Goal: Check status: Check status

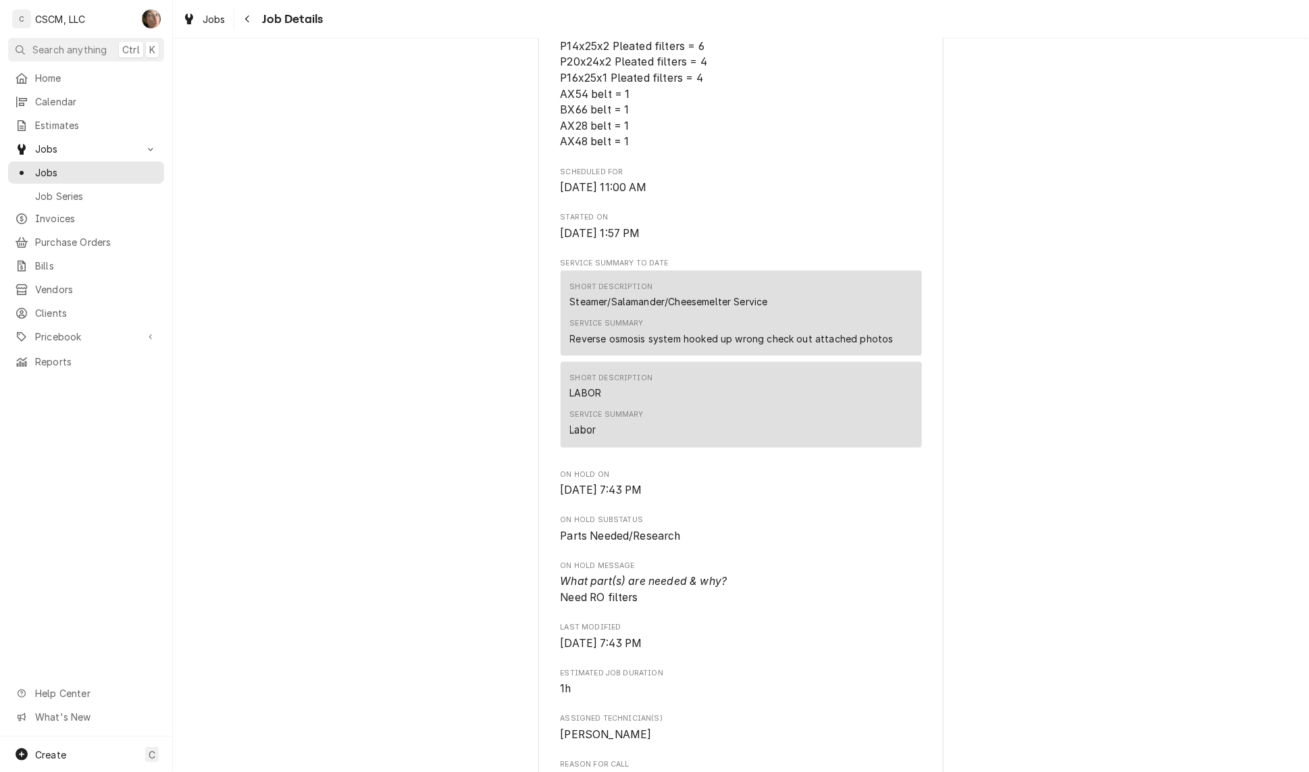
scroll to position [506, 0]
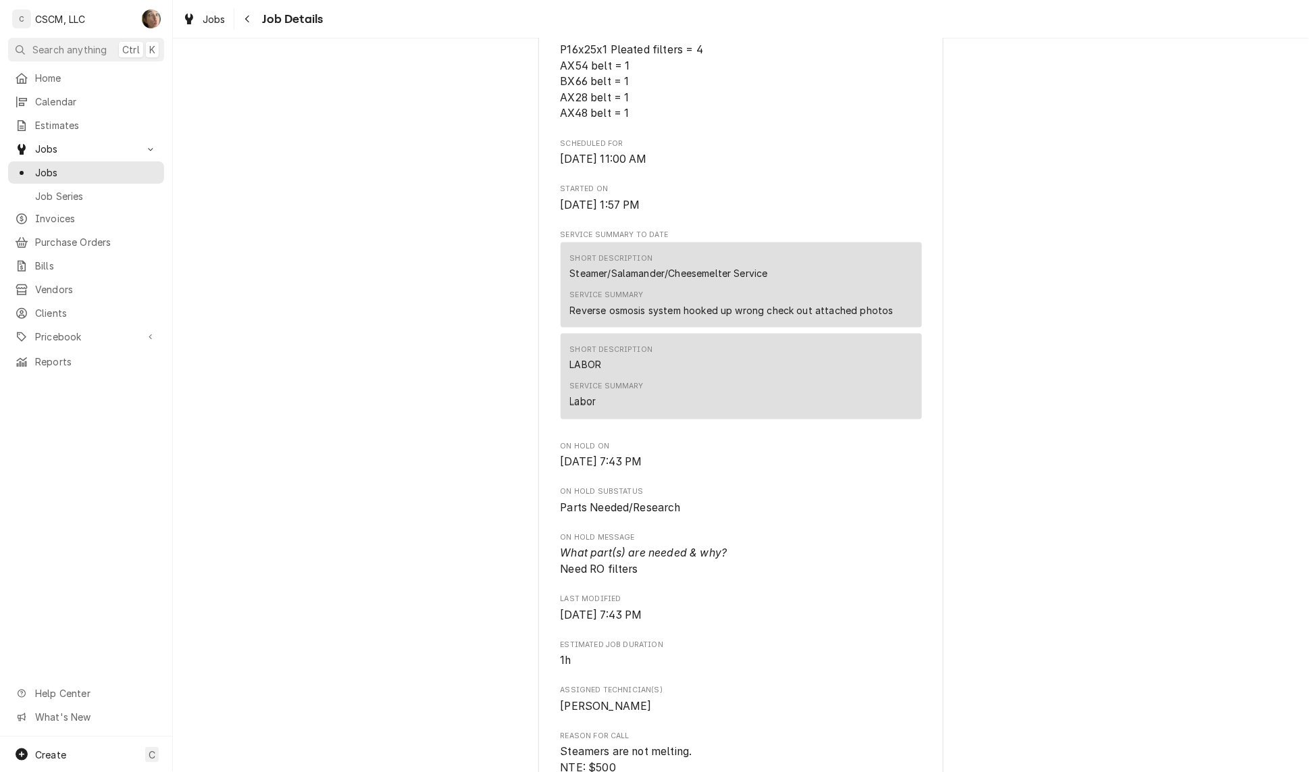
click at [952, 409] on div "Parts Needed/Research KBP Foods Hannibal Taco Bell #36530 / 4413 [PERSON_NAME],…" at bounding box center [741, 574] width 1136 height 2056
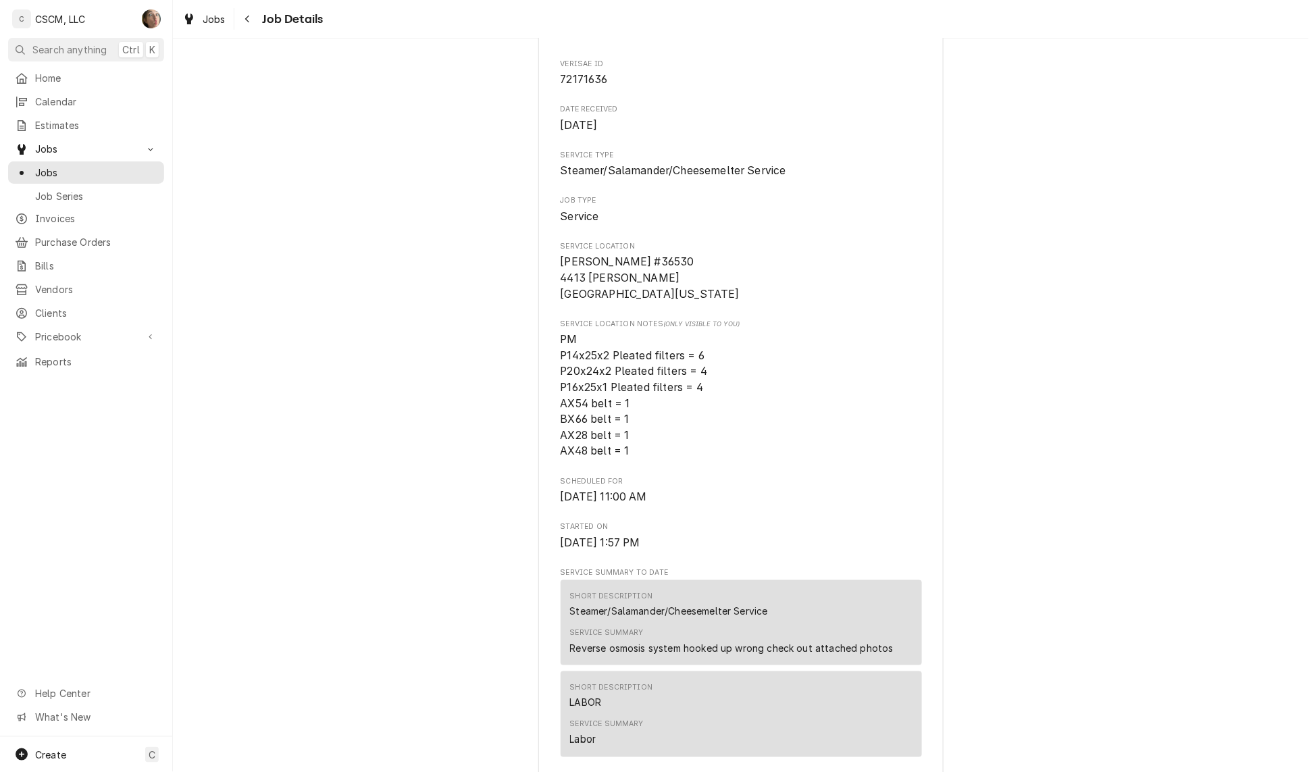
scroll to position [84, 0]
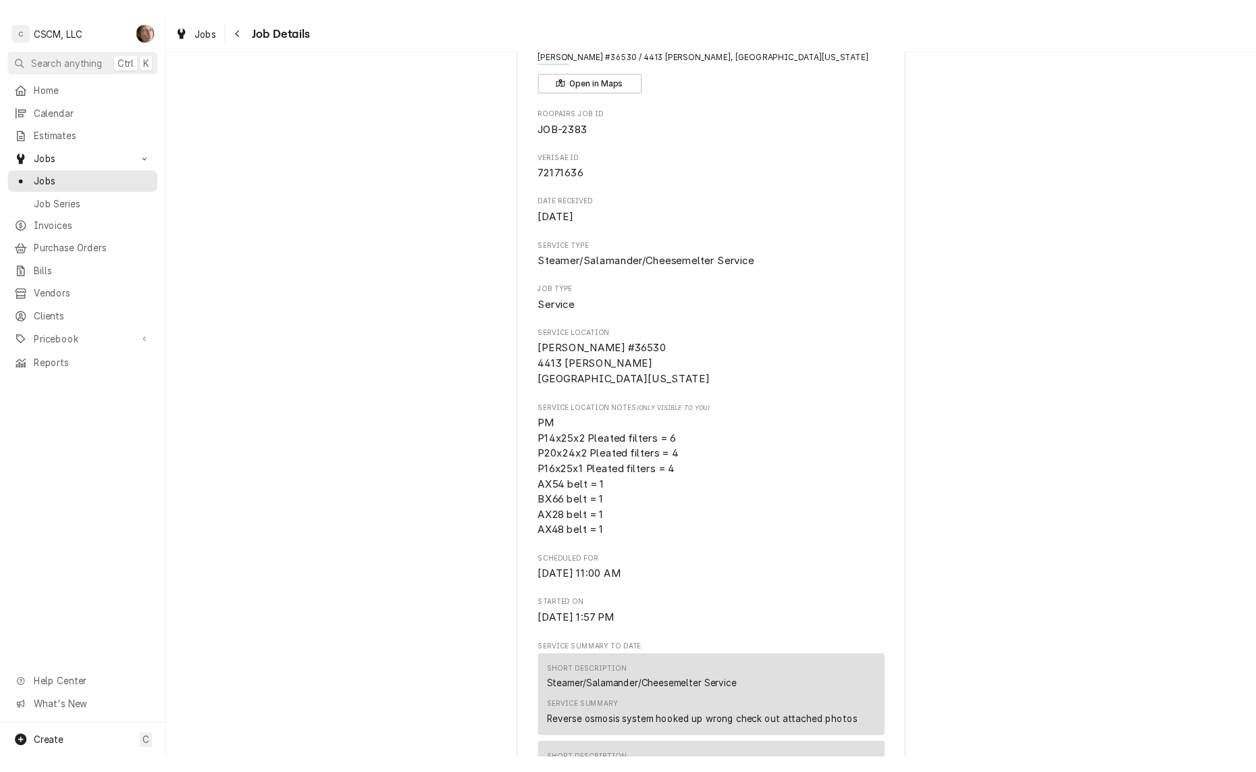
scroll to position [169, 0]
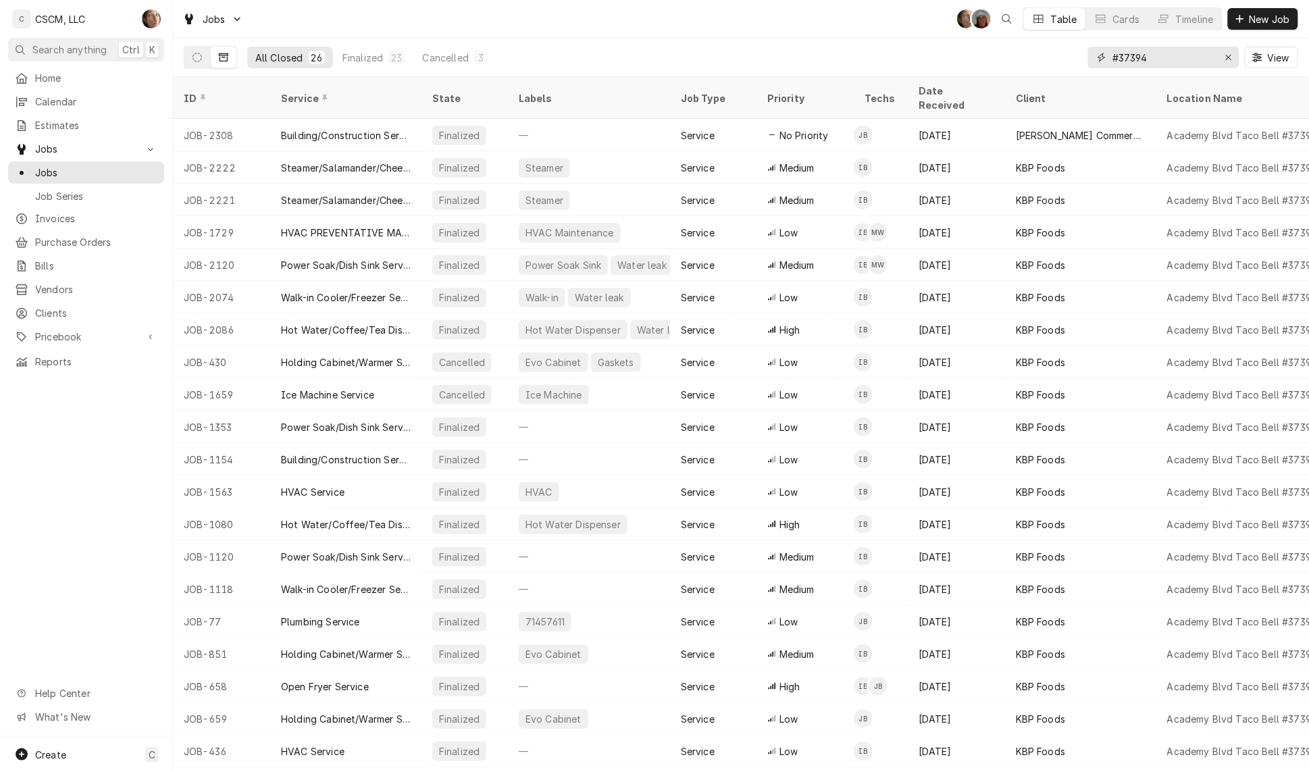
drag, startPoint x: 1190, startPoint y: 59, endPoint x: 966, endPoint y: 56, distance: 224.2
click at [970, 59] on div "All Closed 26 Finalized 23 Cancelled 3 #37394 View" at bounding box center [741, 57] width 1114 height 38
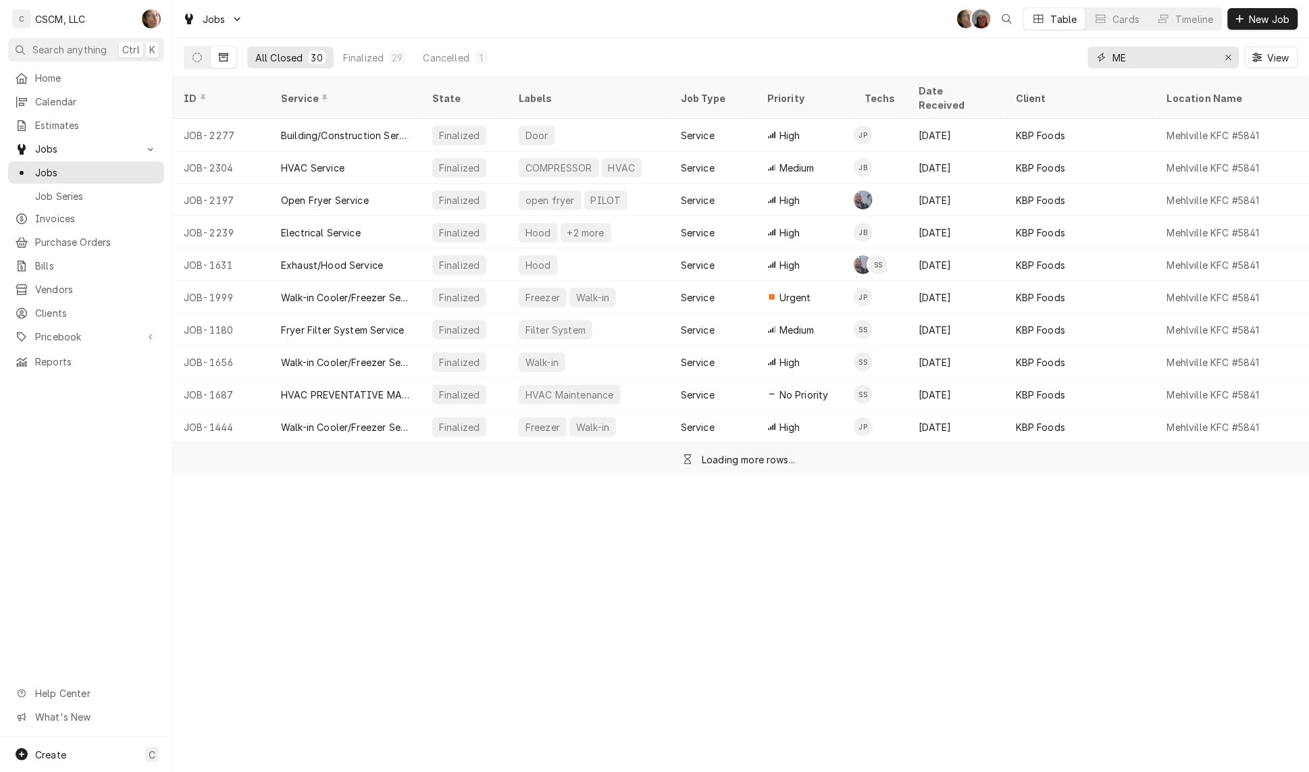
type input "M"
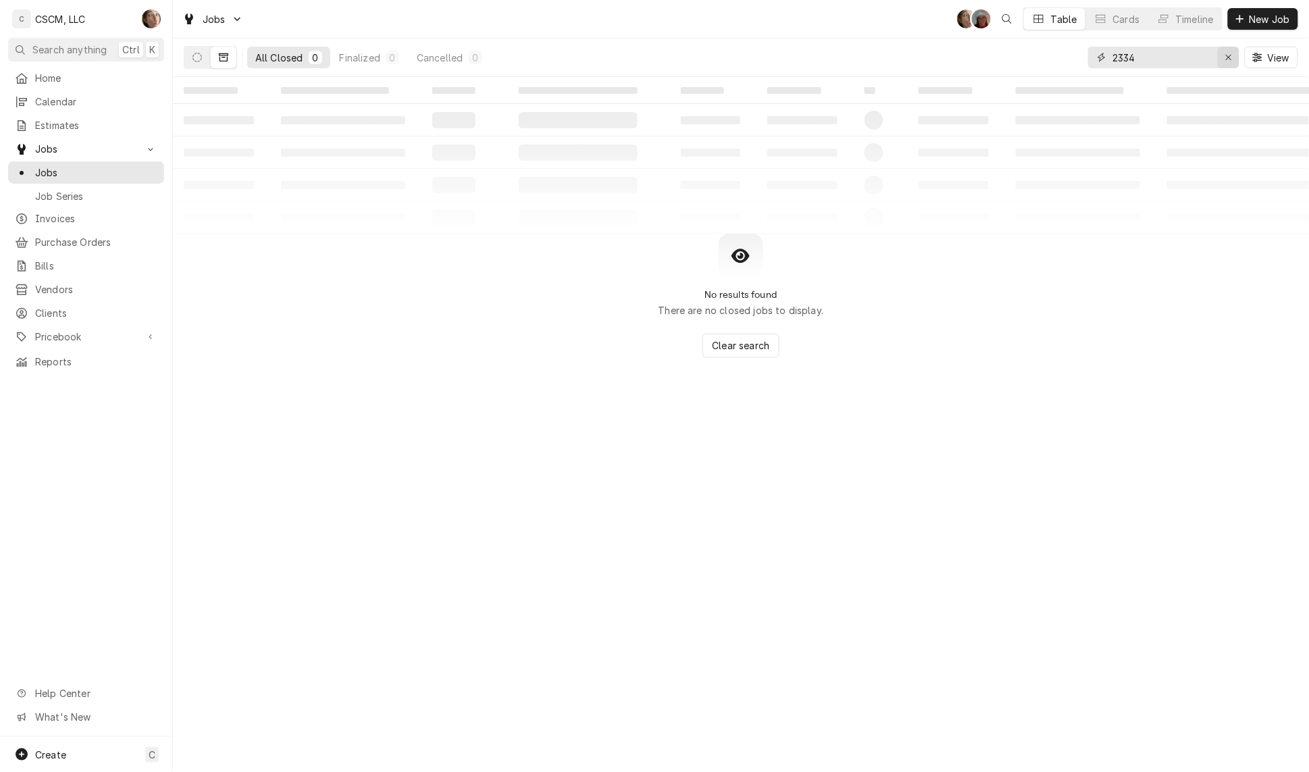
type input "2334"
click at [1227, 58] on icon "Erase input" at bounding box center [1228, 57] width 5 height 5
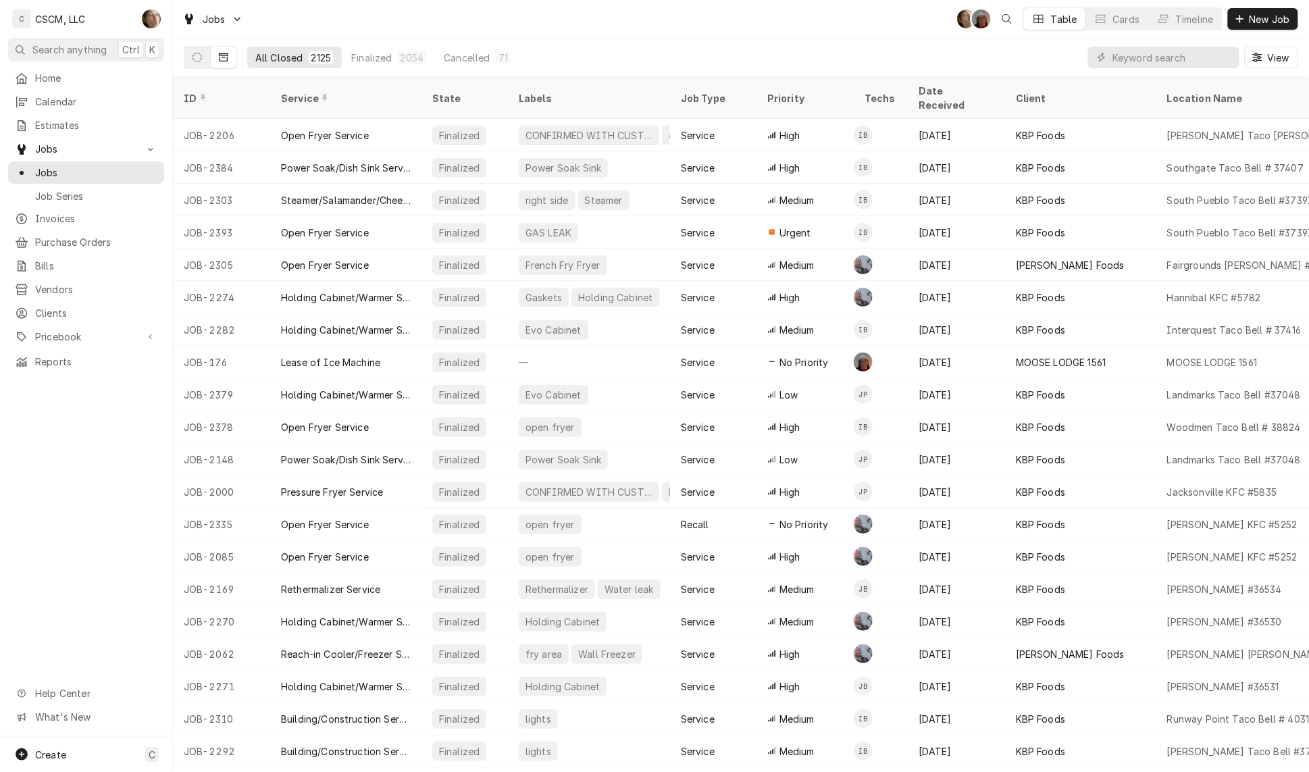
click at [899, 1] on div "Jobs SH DV Table Cards Timeline New Job" at bounding box center [741, 19] width 1136 height 38
